Goal: Information Seeking & Learning: Learn about a topic

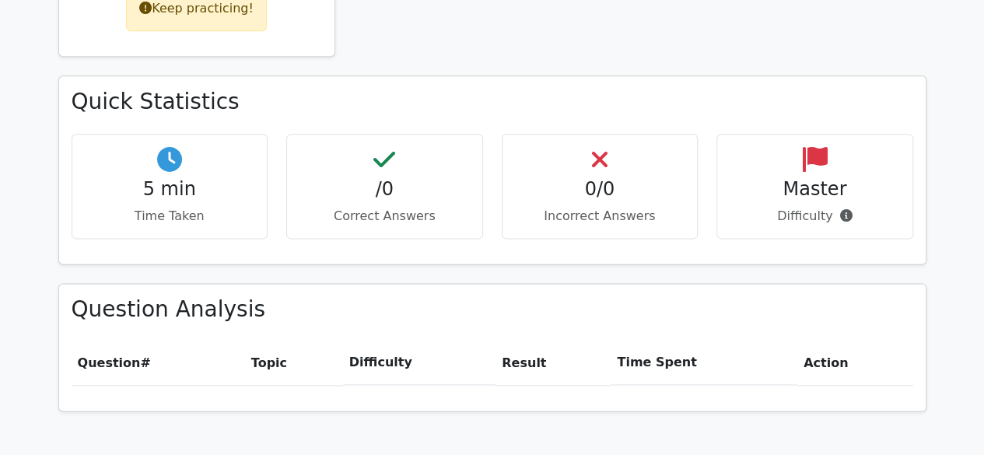
scroll to position [933, 0]
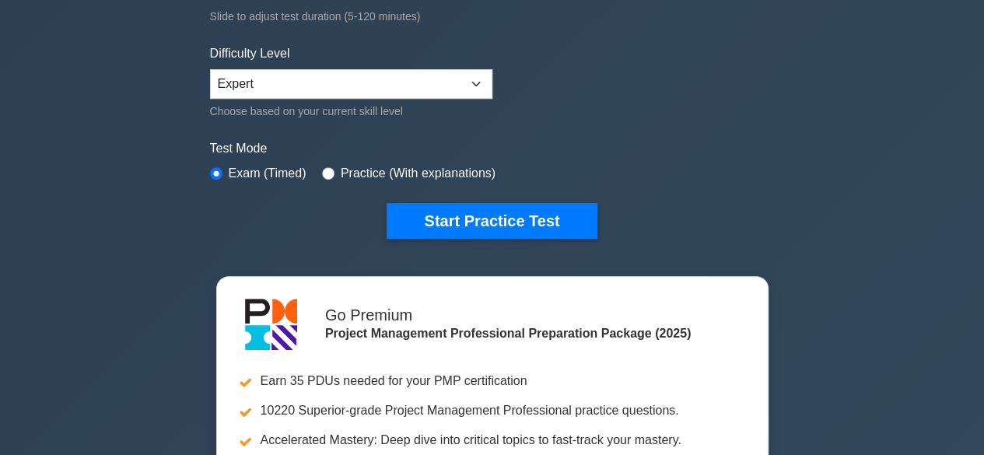
scroll to position [389, 0]
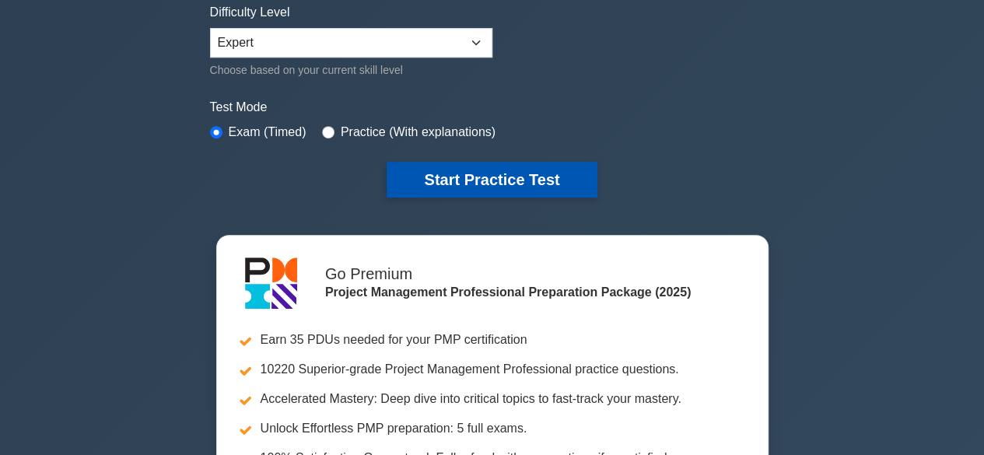
click at [513, 176] on button "Start Practice Test" at bounding box center [491, 180] width 210 height 36
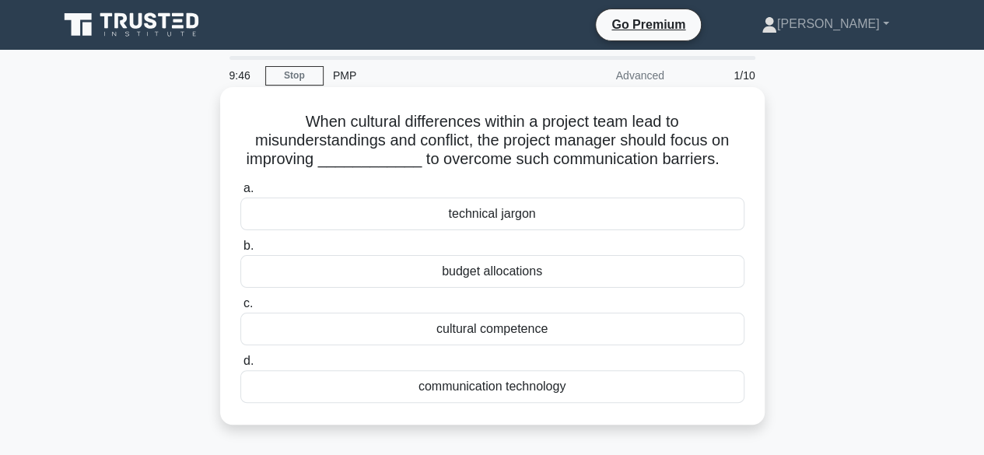
click at [557, 390] on div "communication technology" at bounding box center [492, 386] width 504 height 33
click at [240, 366] on input "d. communication technology" at bounding box center [240, 361] width 0 height 10
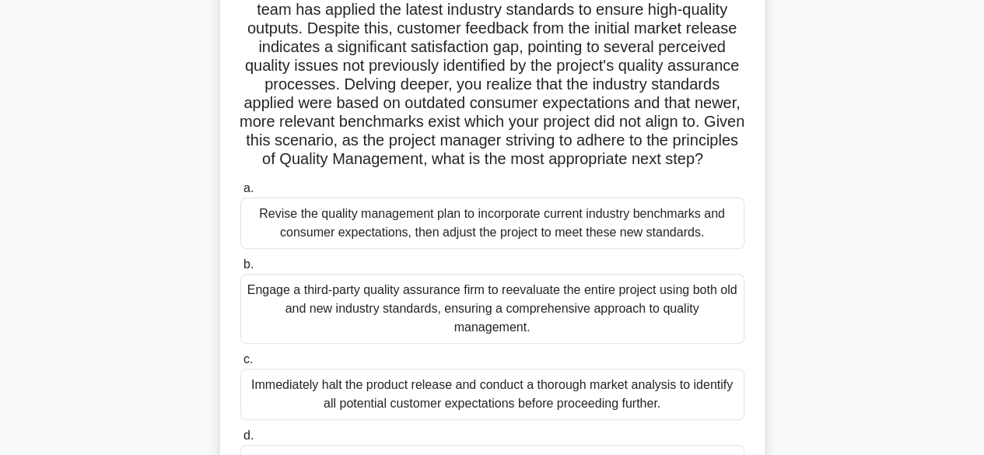
scroll to position [156, 0]
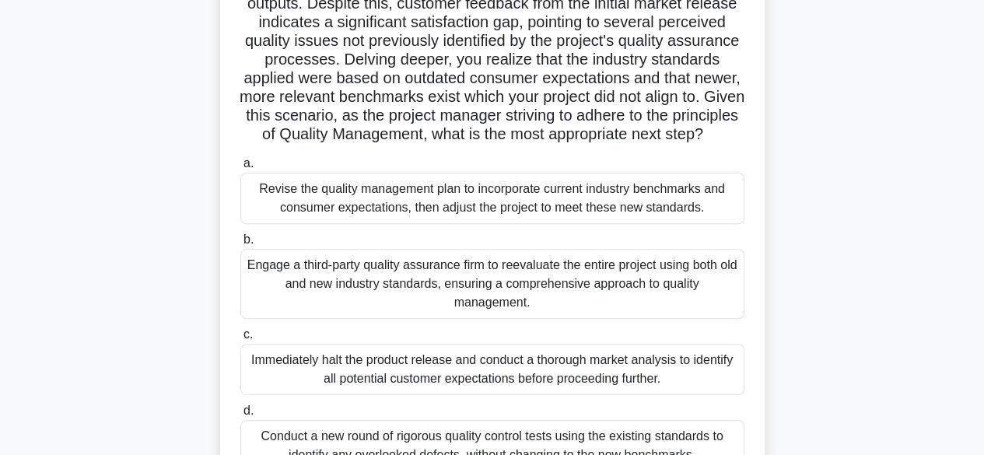
click at [659, 218] on div "Revise the quality management plan to incorporate current industry benchmarks a…" at bounding box center [492, 198] width 504 height 51
click at [240, 169] on input "a. Revise the quality management plan to incorporate current industry benchmark…" at bounding box center [240, 164] width 0 height 10
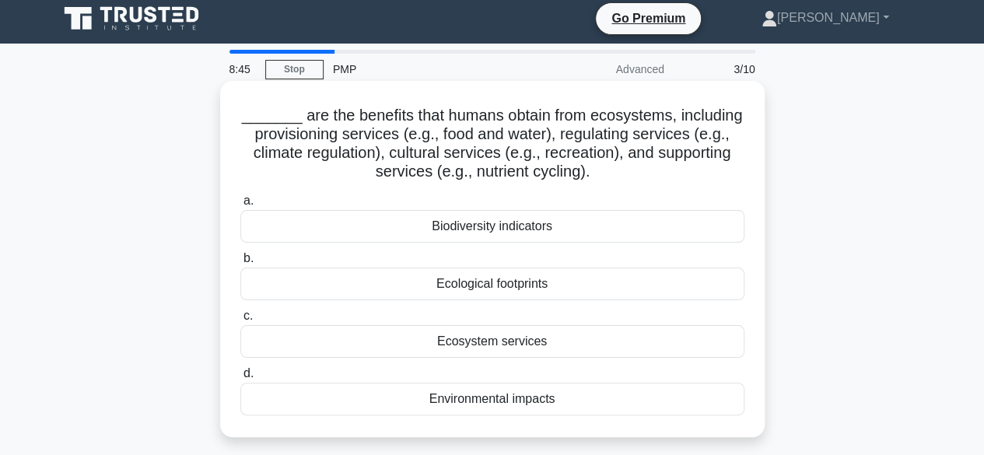
scroll to position [0, 0]
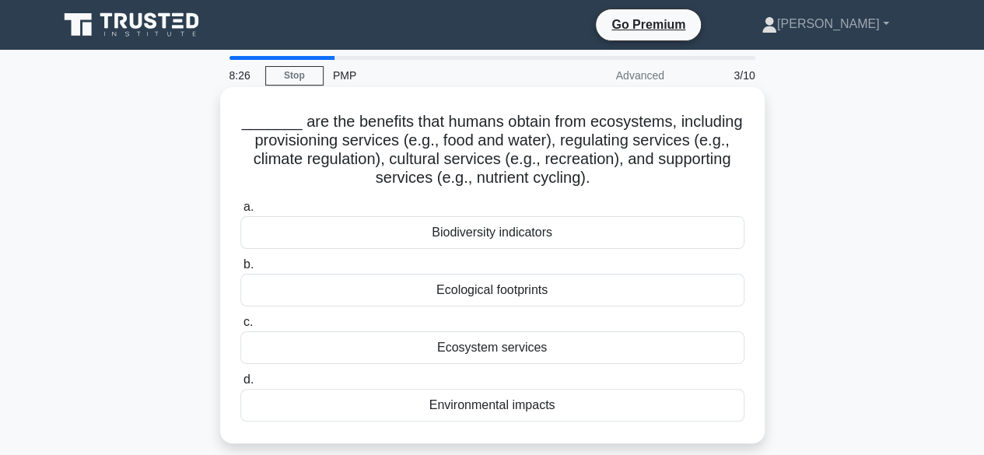
click at [558, 348] on div "Ecosystem services" at bounding box center [492, 347] width 504 height 33
click at [240, 327] on input "c. Ecosystem services" at bounding box center [240, 322] width 0 height 10
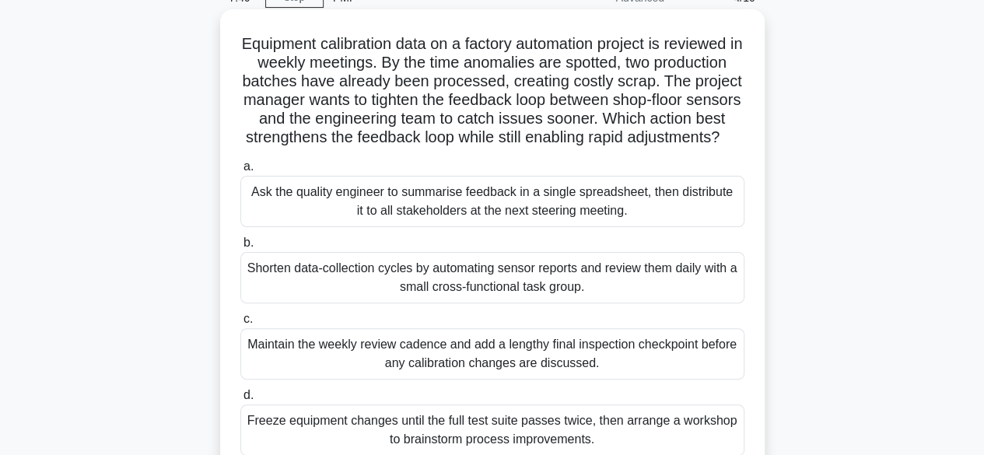
scroll to position [156, 0]
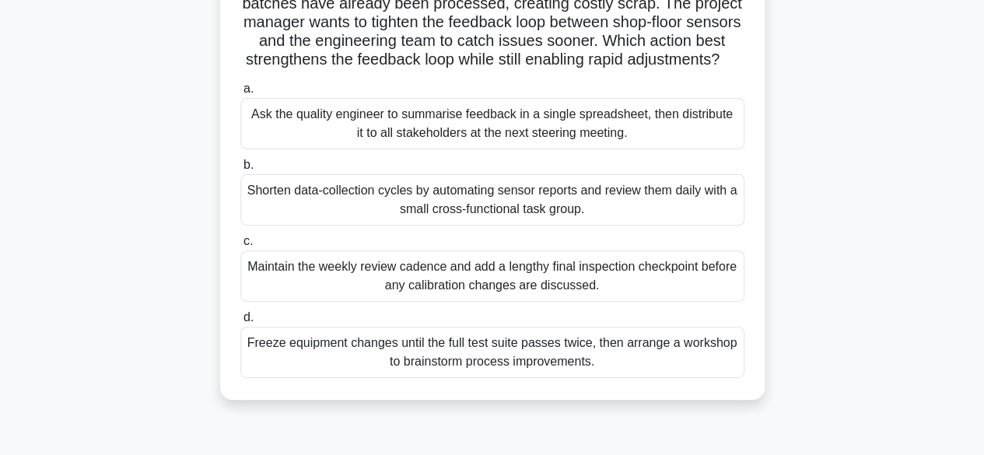
click at [591, 225] on div "Shorten data-collection cycles by automating sensor reports and review them dai…" at bounding box center [492, 199] width 504 height 51
click at [240, 170] on input "b. Shorten data-collection cycles by automating sensor reports and review them …" at bounding box center [240, 165] width 0 height 10
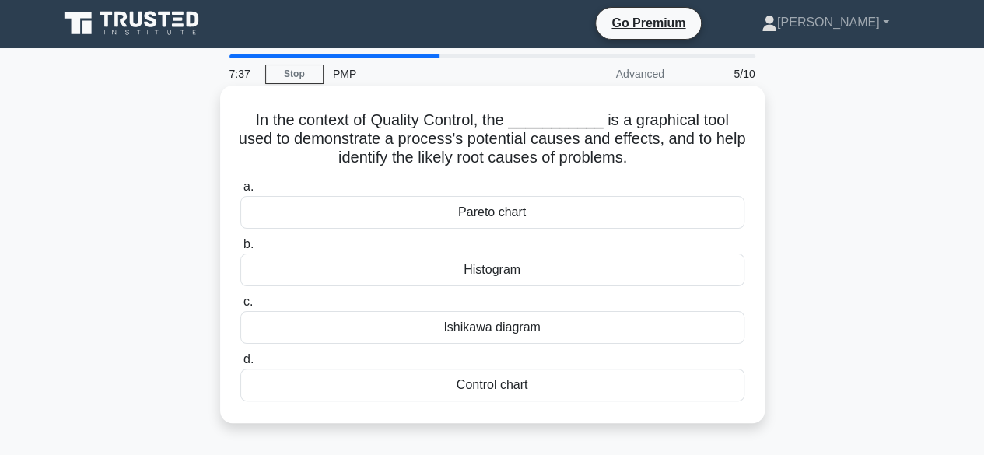
scroll to position [0, 0]
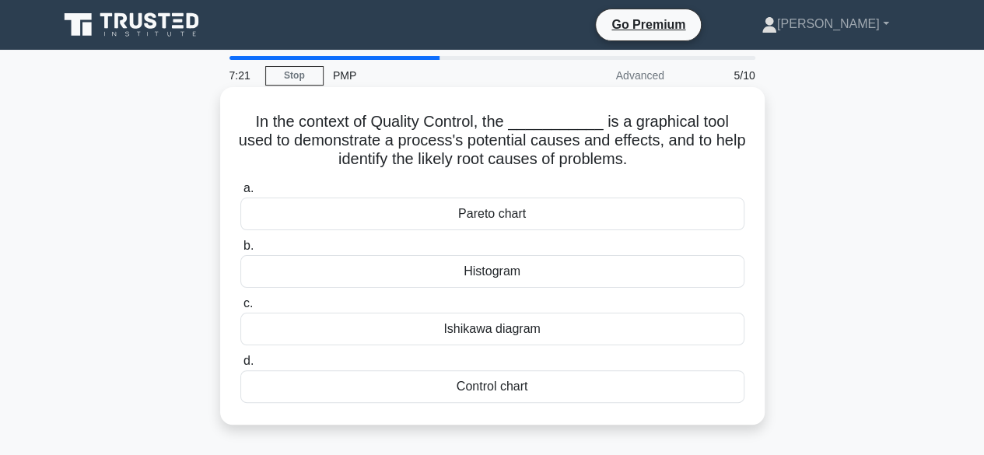
click at [519, 277] on div "Histogram" at bounding box center [492, 271] width 504 height 33
click at [240, 251] on input "b. Histogram" at bounding box center [240, 246] width 0 height 10
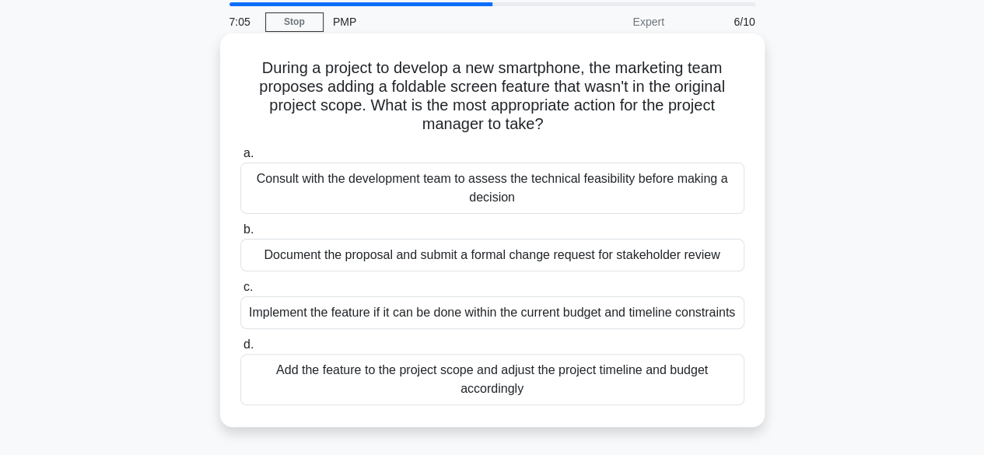
scroll to position [78, 0]
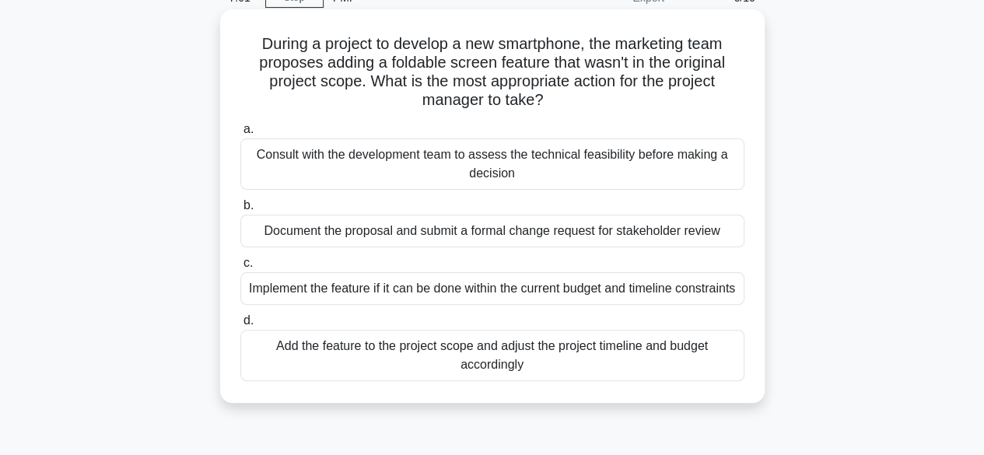
click at [581, 170] on div "Consult with the development team to assess the technical feasibility before ma…" at bounding box center [492, 163] width 504 height 51
click at [240, 135] on input "a. Consult with the development team to assess the technical feasibility before…" at bounding box center [240, 129] width 0 height 10
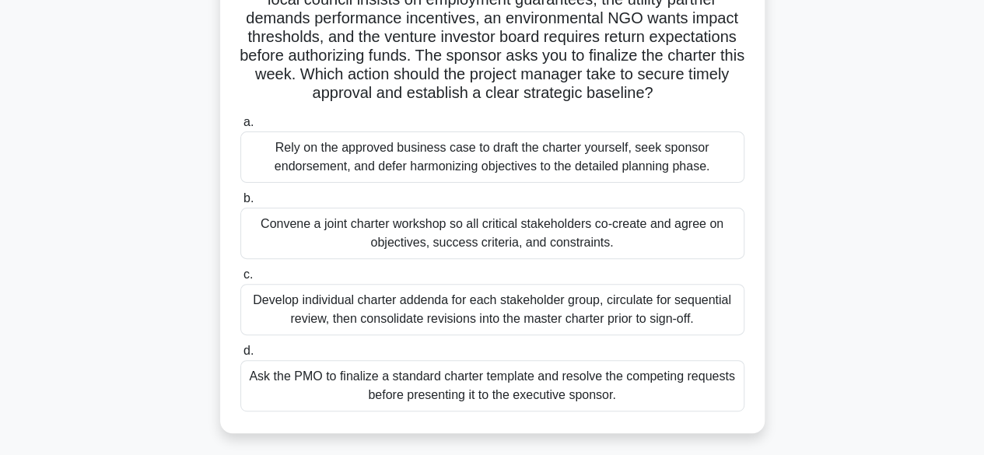
scroll to position [156, 0]
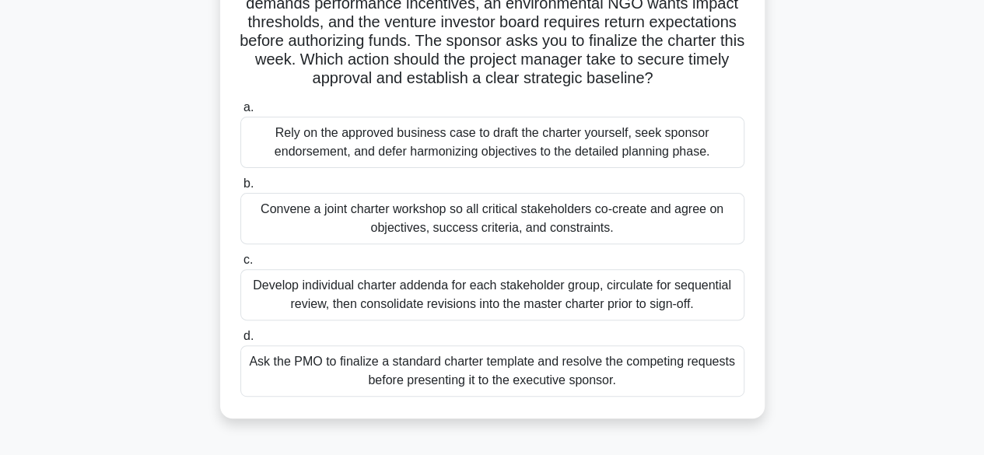
click at [664, 222] on div "Convene a joint charter workshop so all critical stakeholders co-create and agr…" at bounding box center [492, 218] width 504 height 51
click at [240, 189] on input "b. Convene a joint charter workshop so all critical stakeholders co-create and …" at bounding box center [240, 184] width 0 height 10
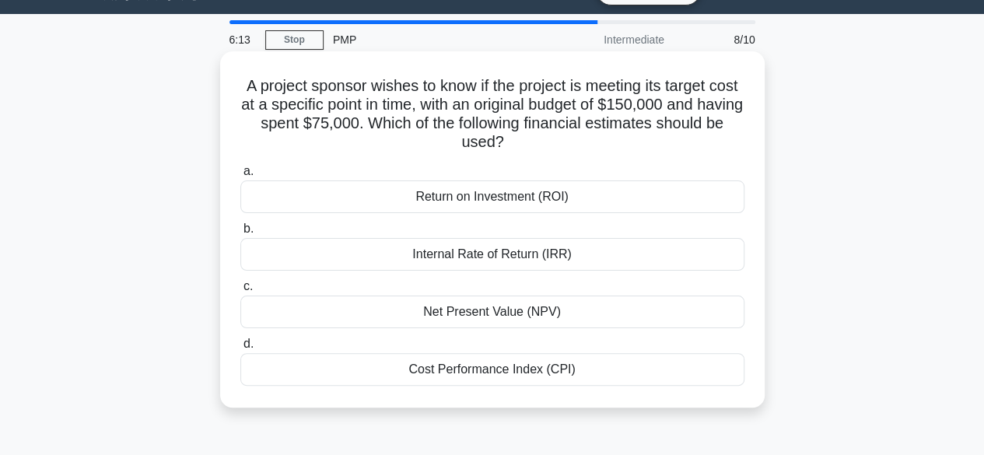
scroll to position [0, 0]
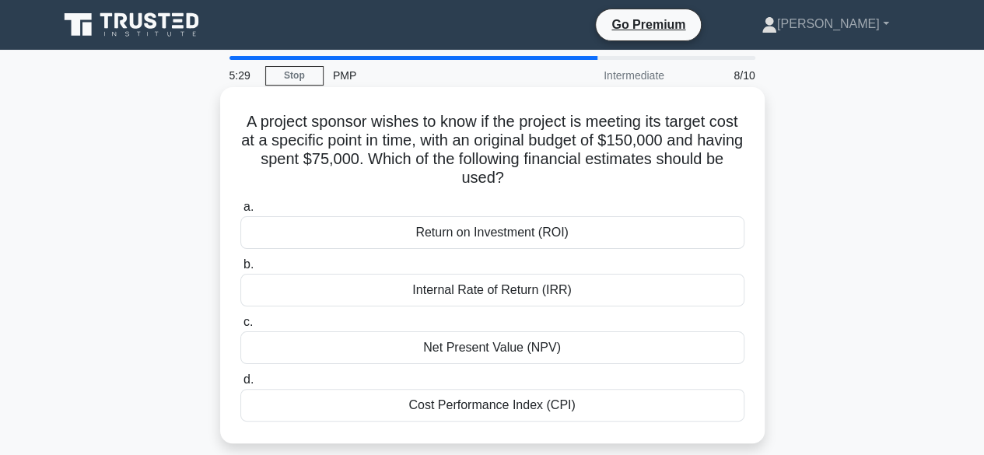
click at [508, 242] on div "Return on Investment (ROI)" at bounding box center [492, 232] width 504 height 33
click at [240, 212] on input "a. Return on Investment (ROI)" at bounding box center [240, 207] width 0 height 10
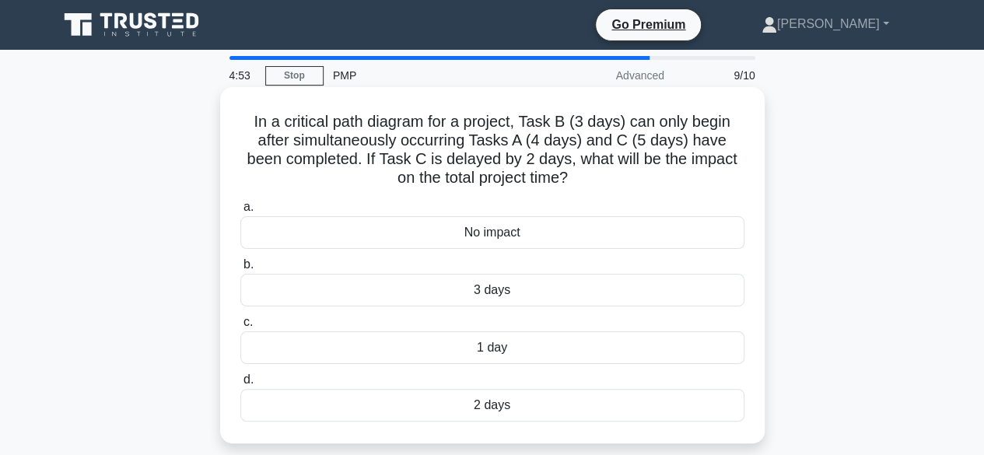
click at [515, 292] on div "3 days" at bounding box center [492, 290] width 504 height 33
click at [240, 270] on input "b. 3 days" at bounding box center [240, 265] width 0 height 10
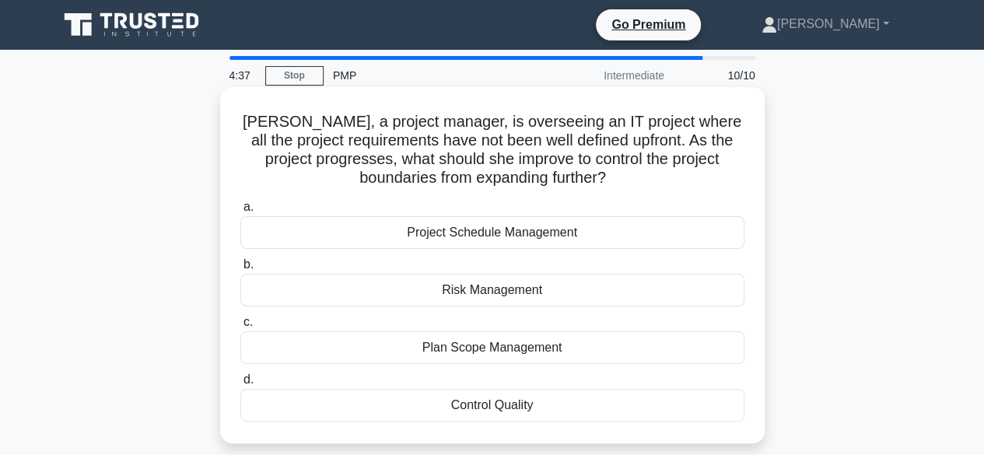
click at [558, 285] on div "Risk Management" at bounding box center [492, 290] width 504 height 33
click at [240, 270] on input "b. Risk Management" at bounding box center [240, 265] width 0 height 10
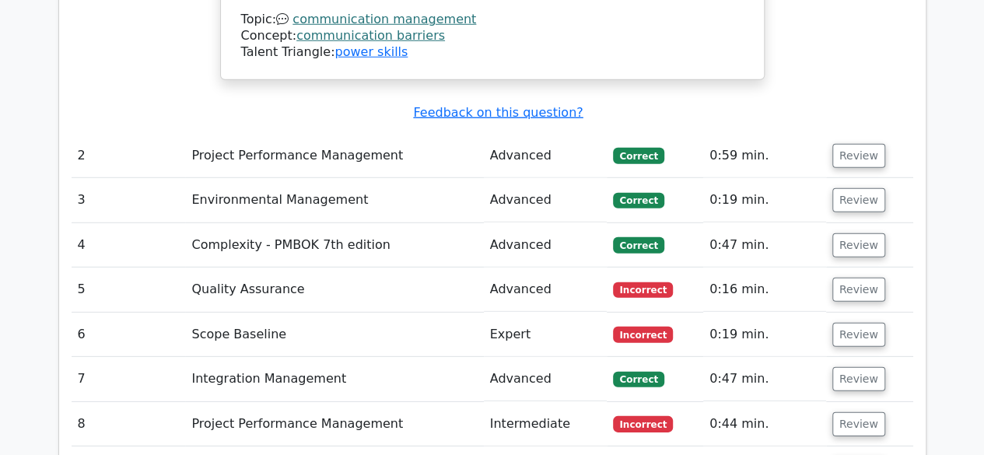
scroll to position [2177, 0]
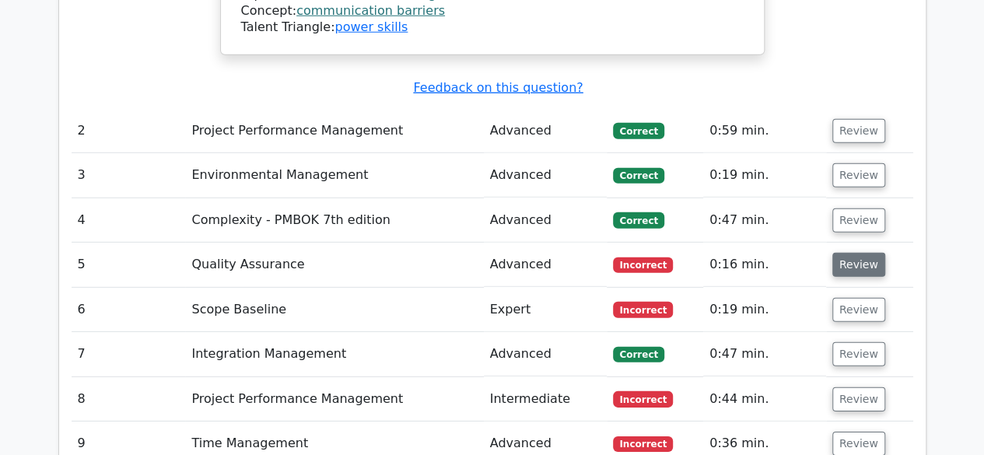
click at [846, 253] on button "Review" at bounding box center [858, 265] width 53 height 24
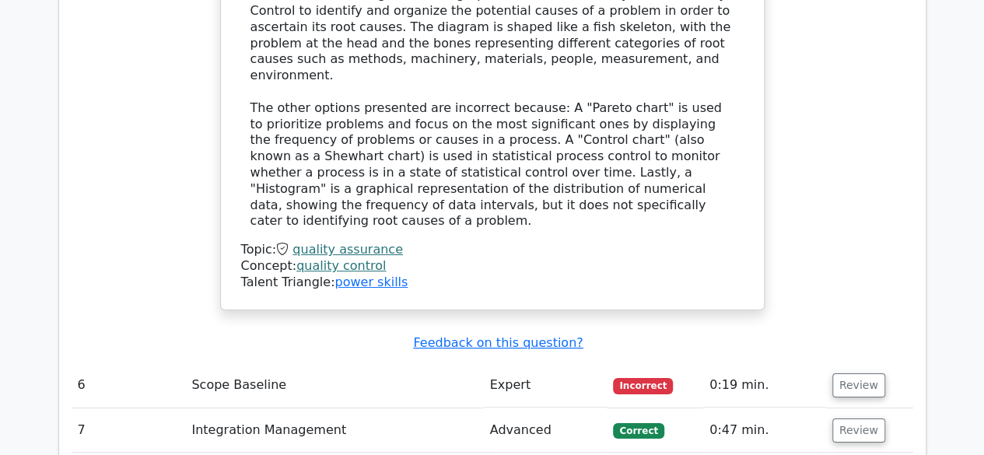
scroll to position [2955, 0]
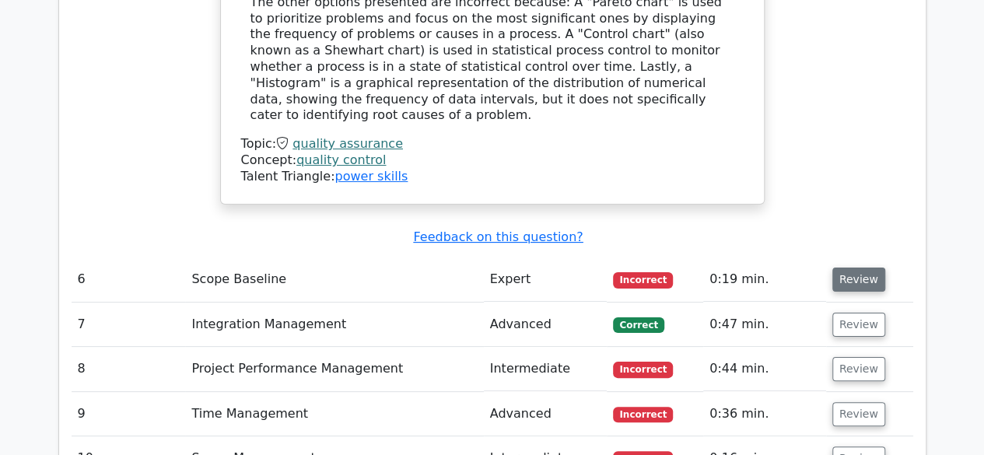
click at [849, 267] on button "Review" at bounding box center [858, 279] width 53 height 24
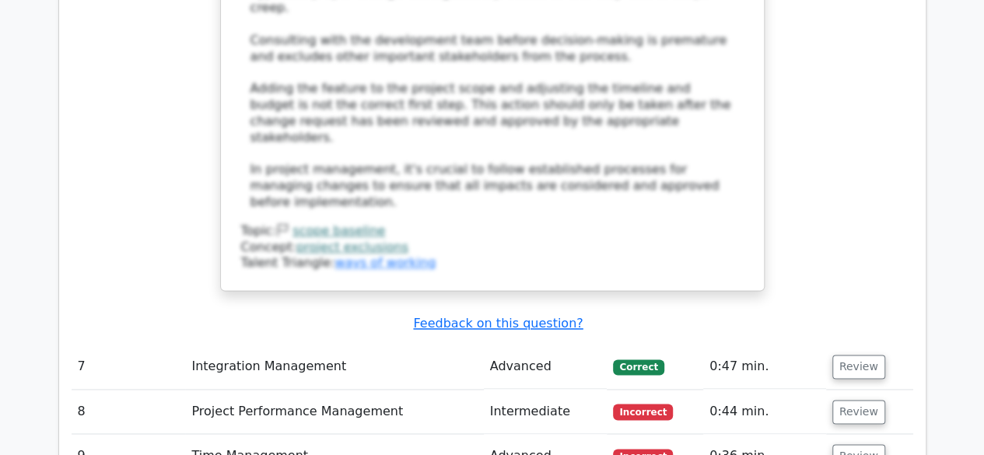
scroll to position [3966, 0]
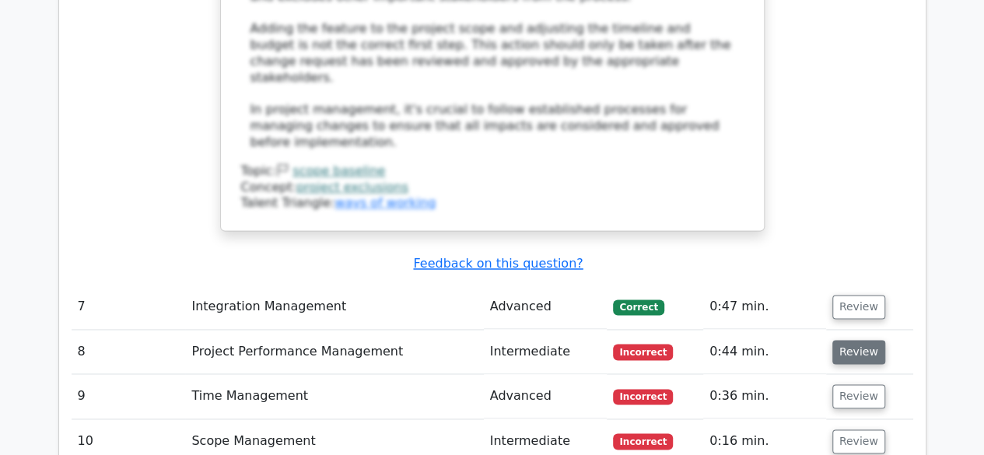
click at [851, 340] on button "Review" at bounding box center [858, 352] width 53 height 24
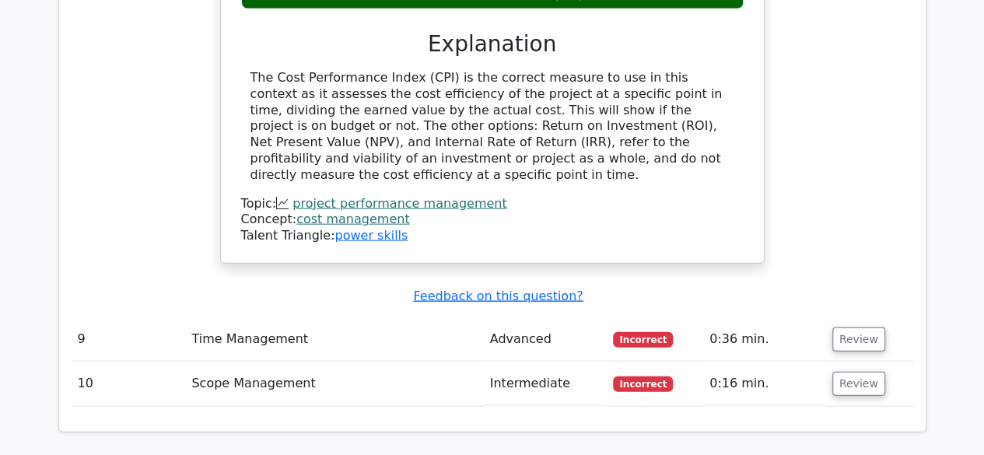
scroll to position [4665, 0]
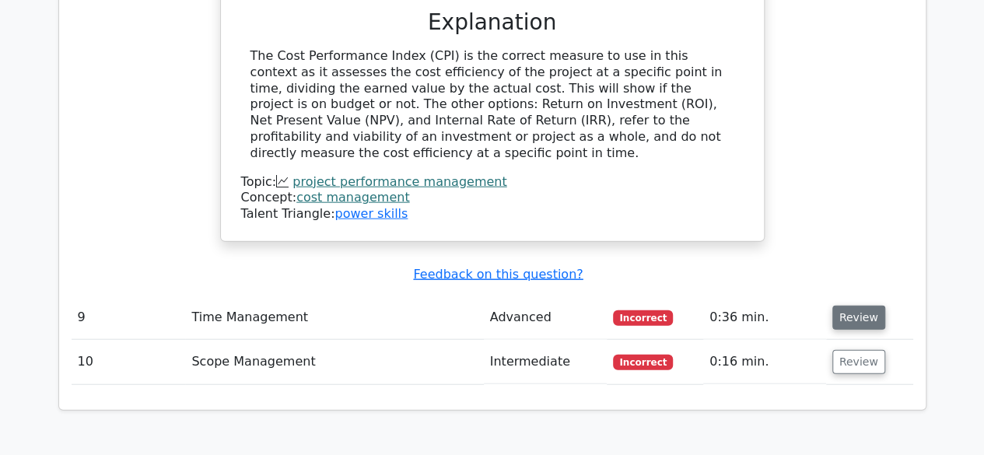
click at [860, 306] on button "Review" at bounding box center [858, 318] width 53 height 24
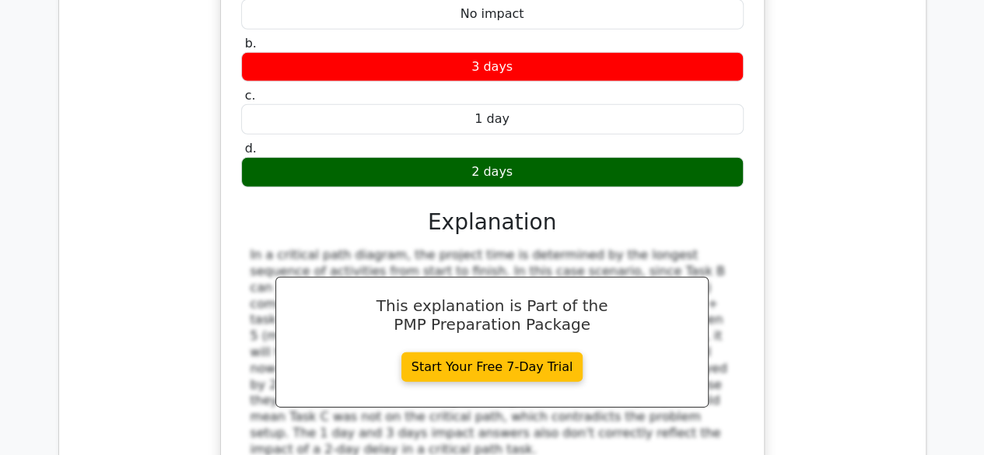
scroll to position [5210, 0]
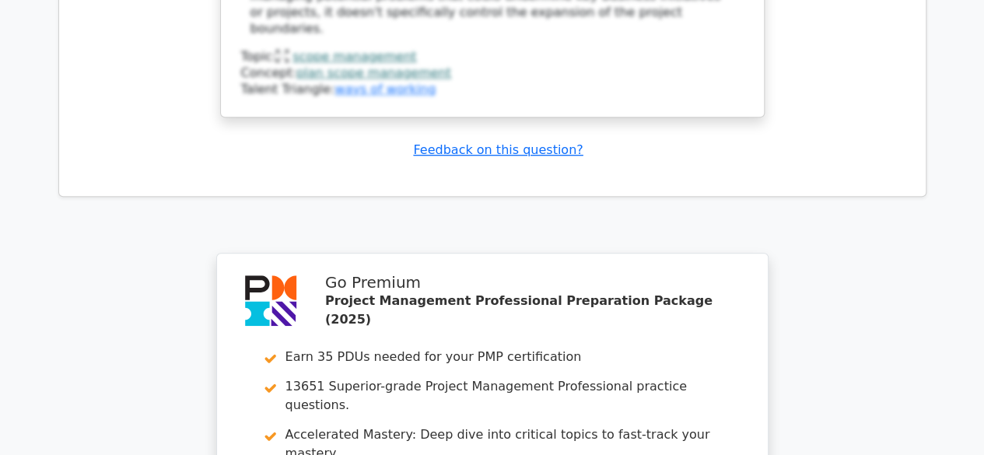
scroll to position [6523, 0]
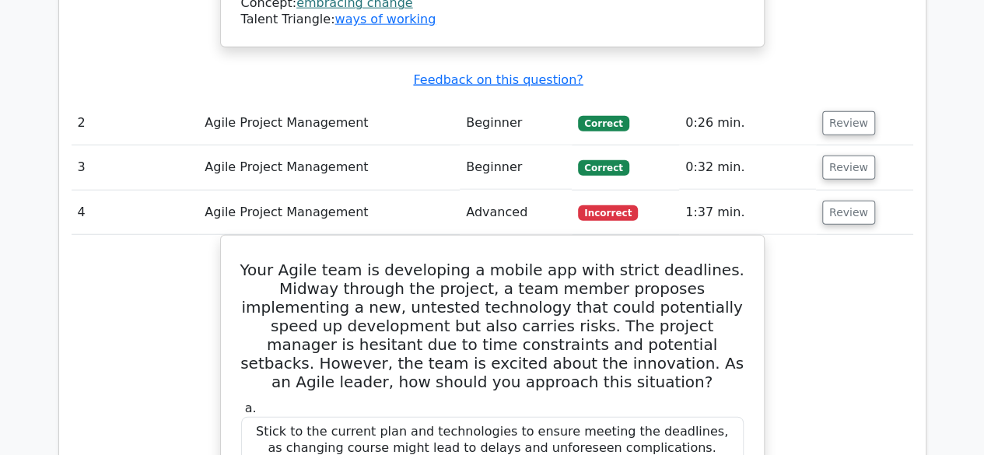
scroll to position [1944, 0]
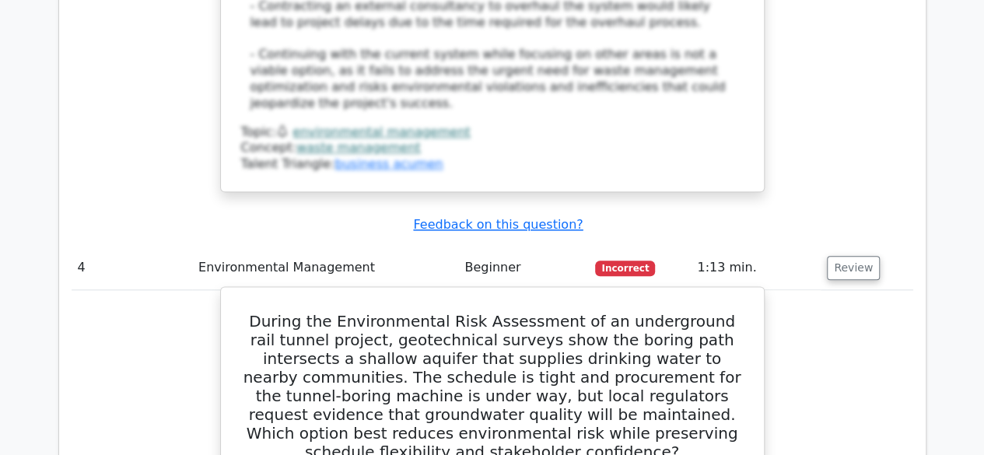
scroll to position [3697, 0]
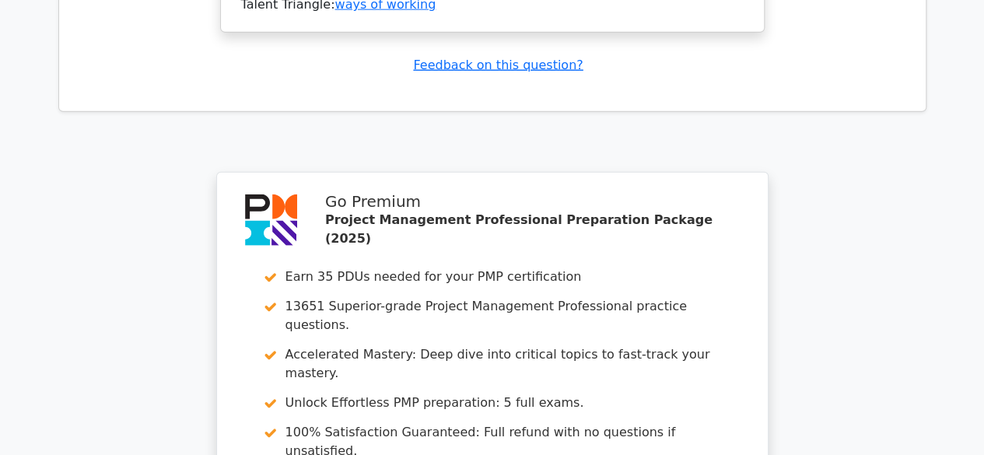
scroll to position [5063, 0]
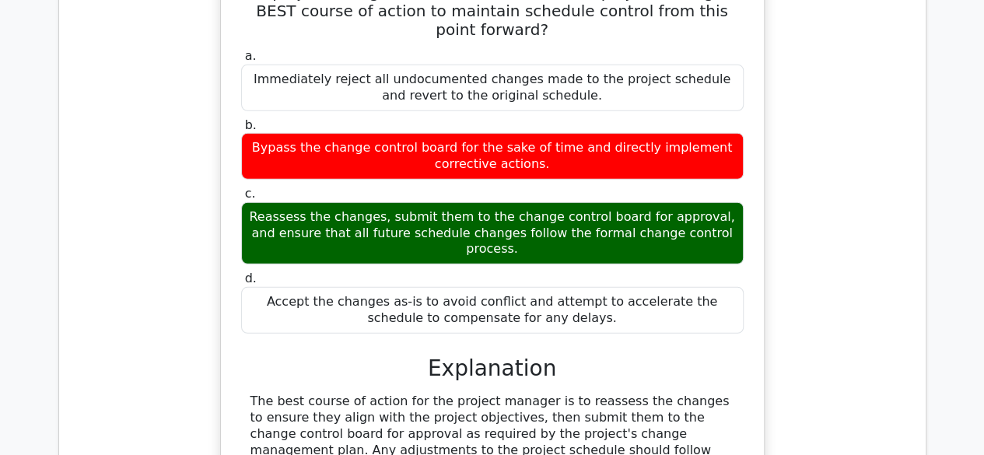
scroll to position [2218, 0]
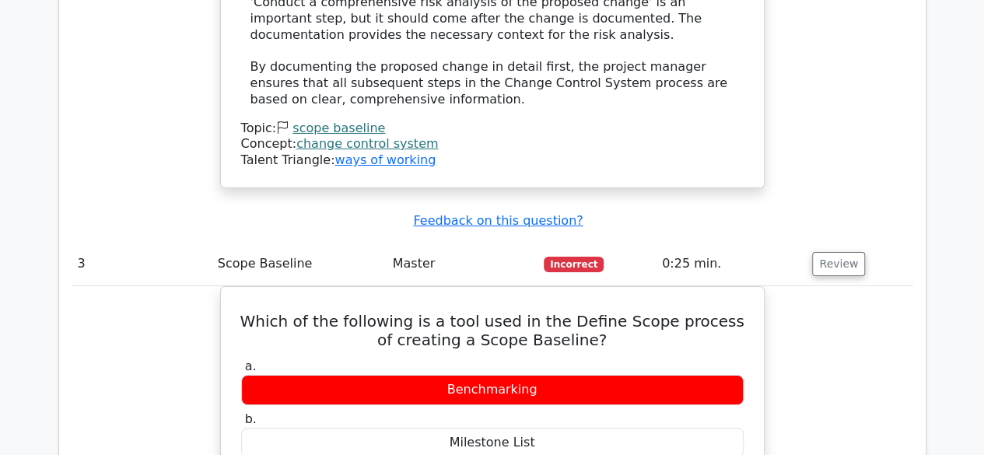
scroll to position [2790, 0]
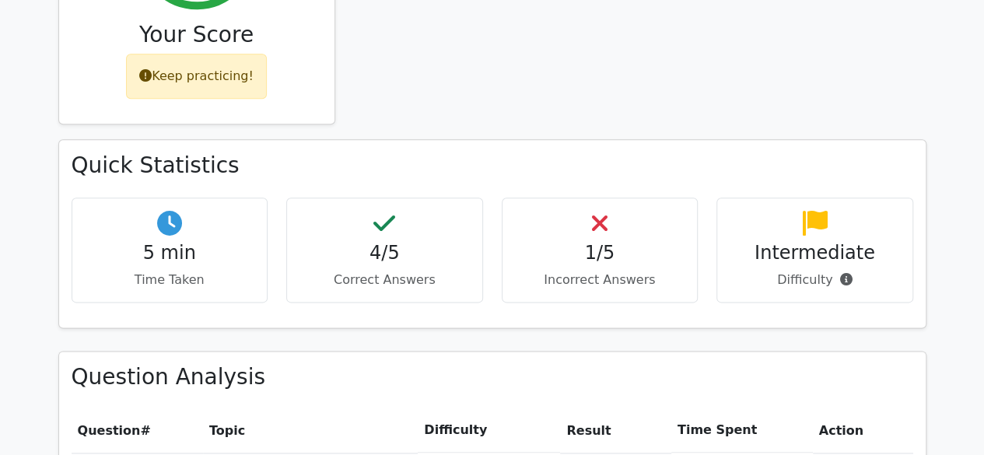
scroll to position [603, 0]
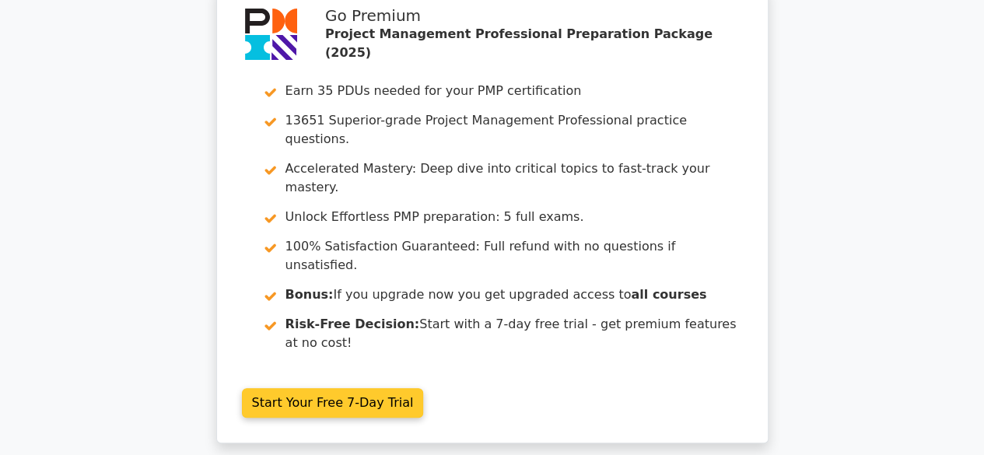
scroll to position [67, 0]
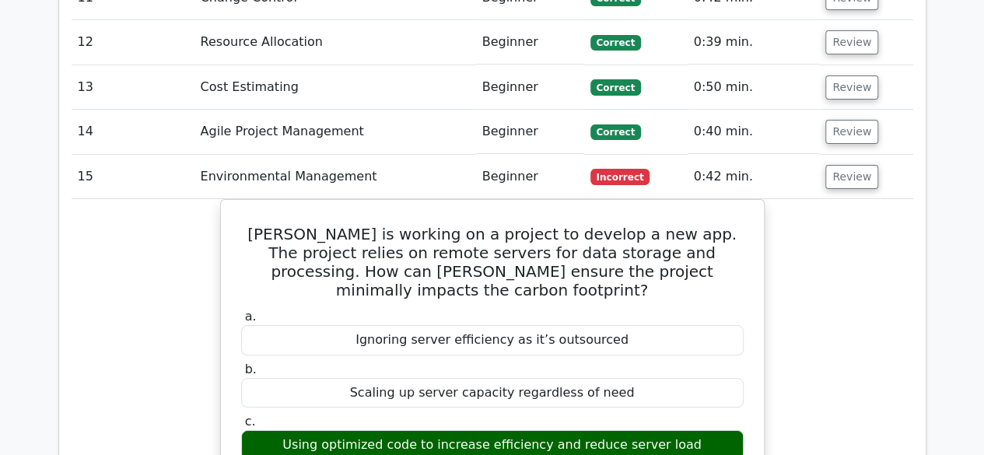
scroll to position [2705, 0]
